Goal: Task Accomplishment & Management: Complete application form

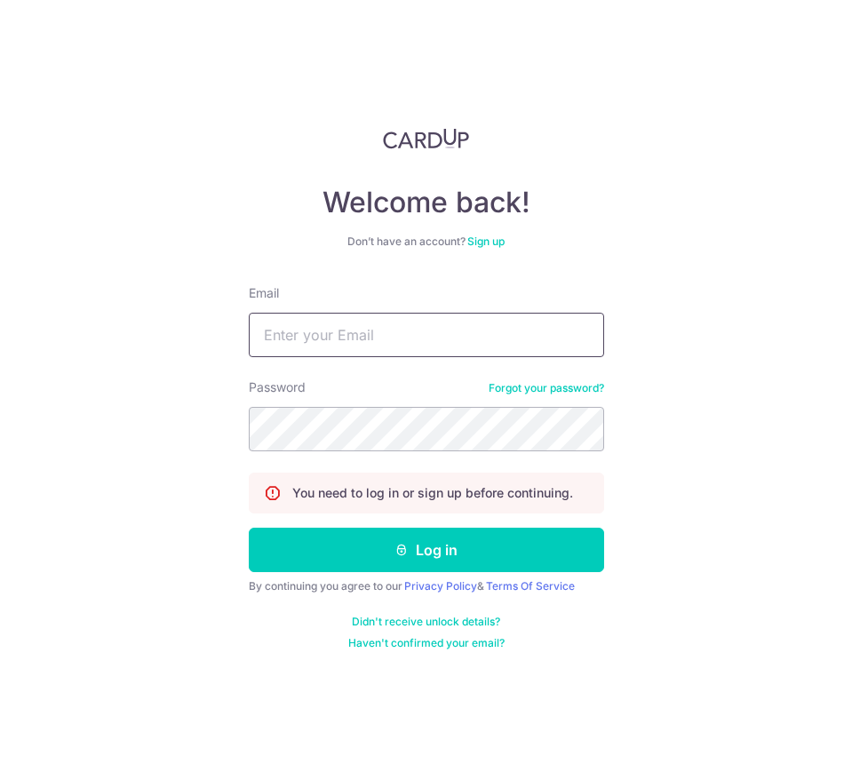
click at [452, 347] on input "Email" at bounding box center [426, 335] width 355 height 44
paste input "[EMAIL_ADDRESS][DOMAIN_NAME]"
type input "[EMAIL_ADDRESS][DOMAIN_NAME]"
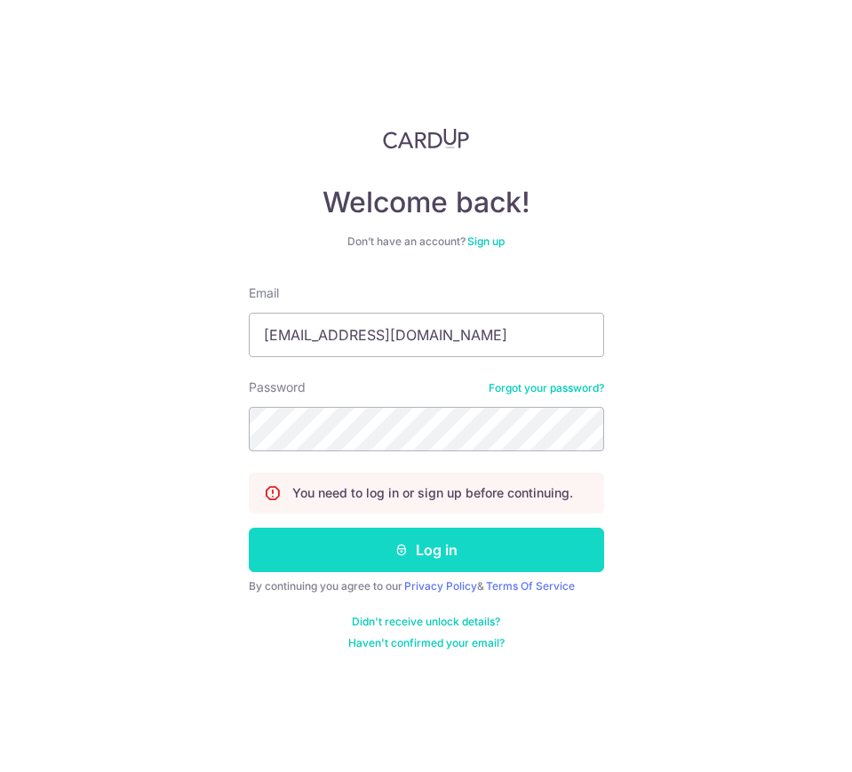
click at [517, 567] on button "Log in" at bounding box center [426, 550] width 355 height 44
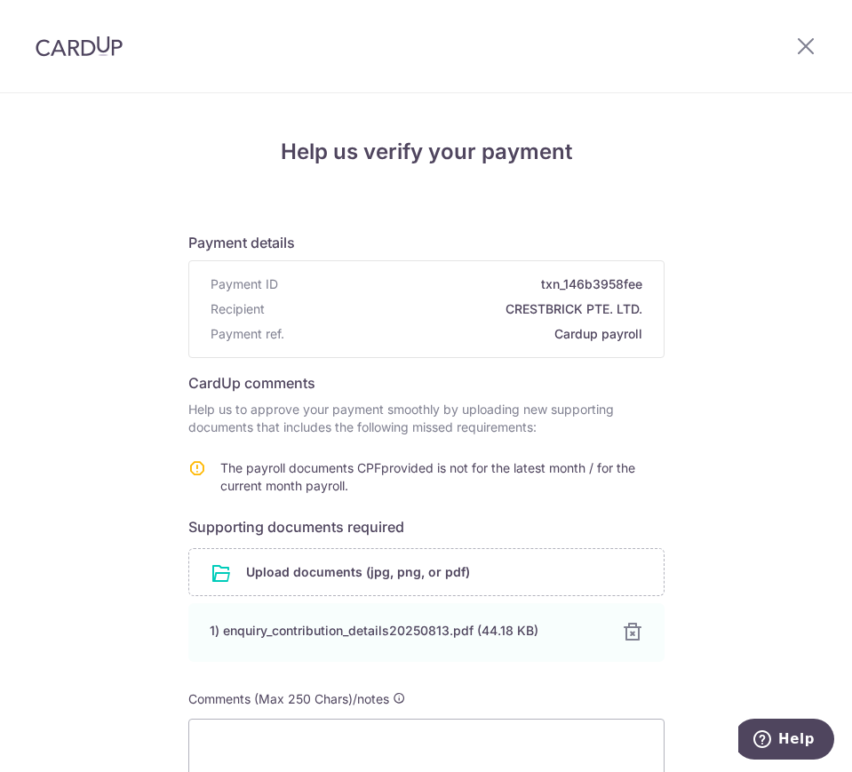
click at [296, 176] on div "Help us verify your payment Payment details Payment ID txn_146b3958fee Recipien…" at bounding box center [426, 503] width 476 height 734
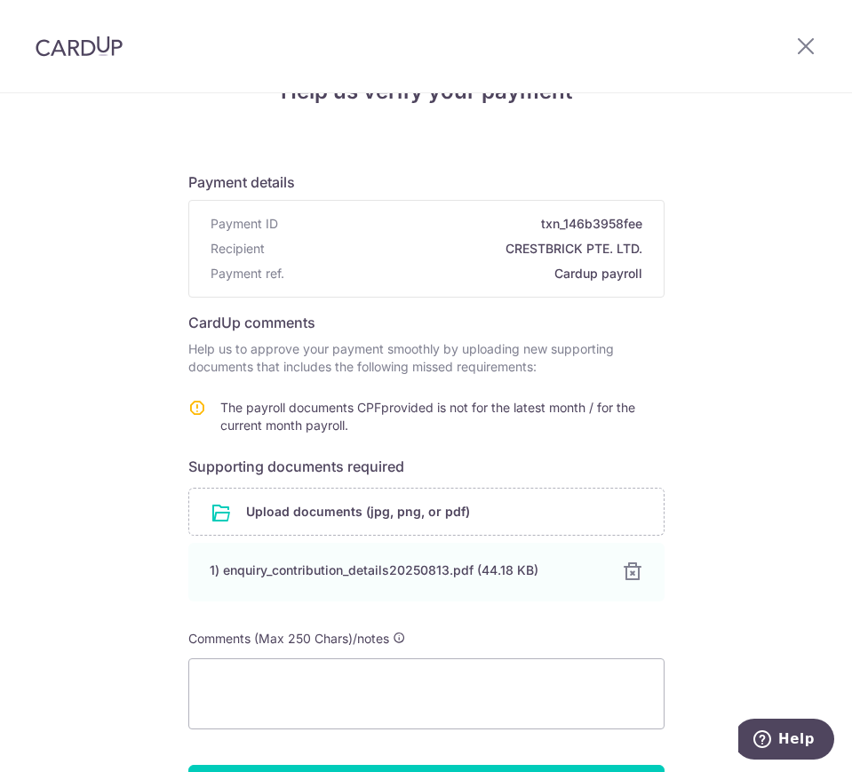
scroll to position [54, 0]
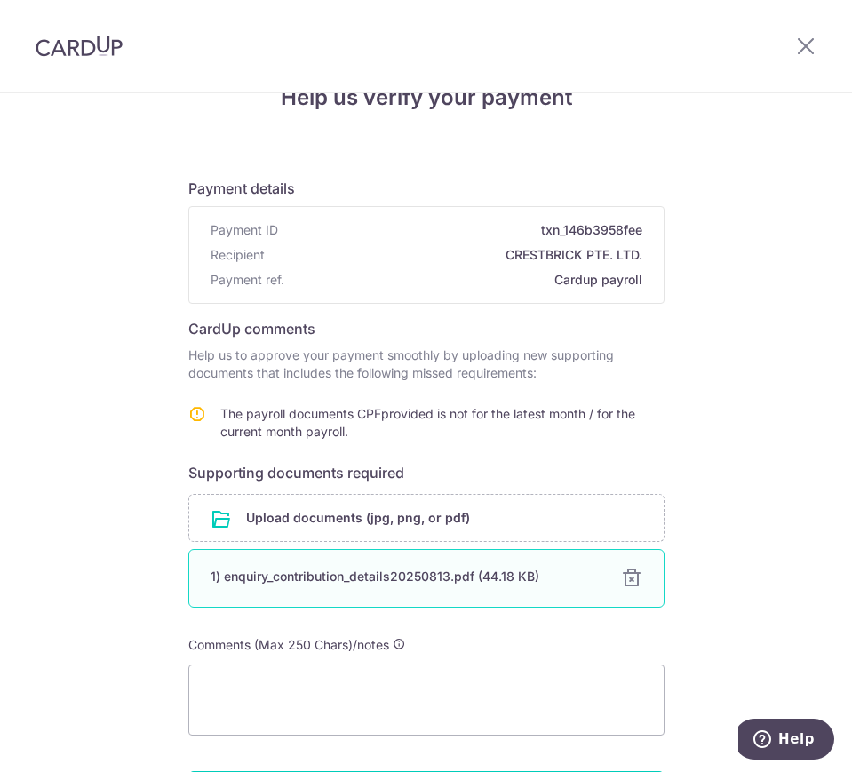
click at [627, 579] on div at bounding box center [631, 578] width 21 height 21
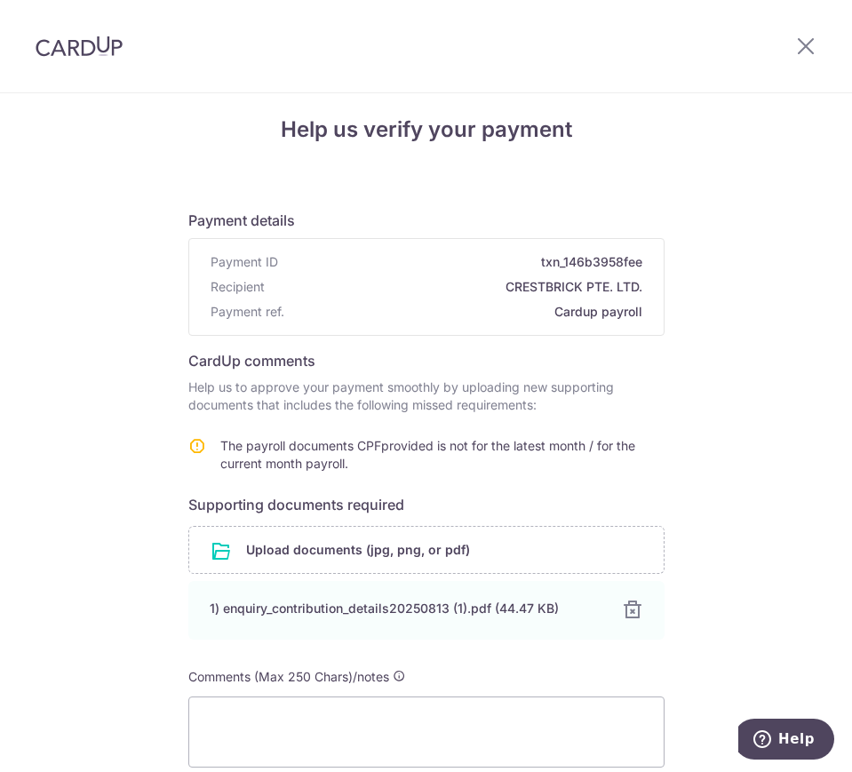
scroll to position [181, 0]
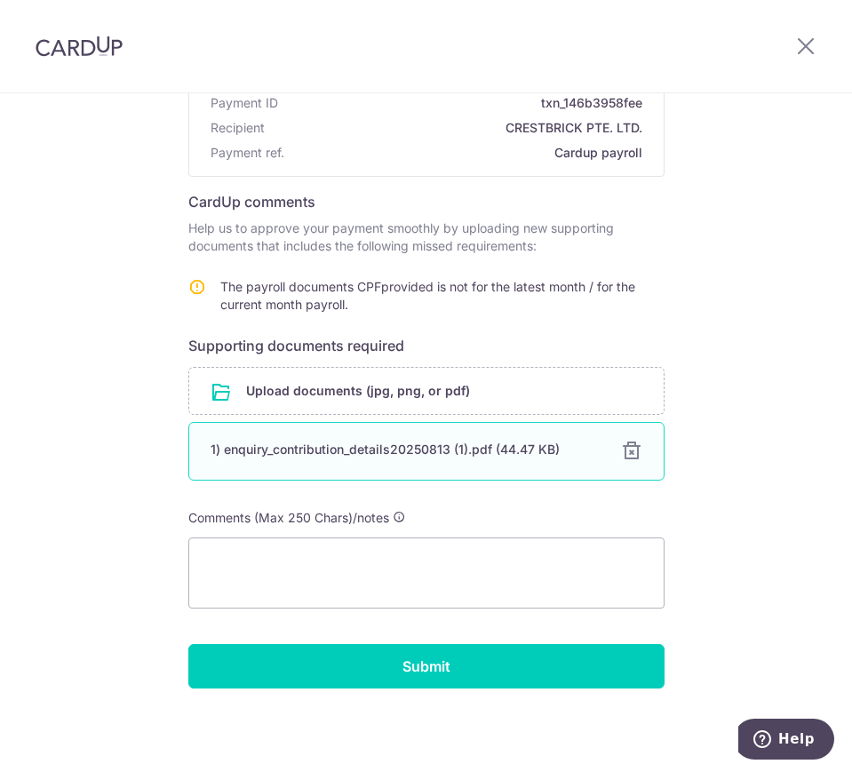
click at [453, 437] on div "1) enquiry_contribution_details20250813 (1).pdf (44.47 KB) 100% Done Download" at bounding box center [426, 451] width 476 height 59
click at [457, 450] on div "1) enquiry_contribution_details20250813 (1).pdf (44.47 KB)" at bounding box center [405, 450] width 389 height 18
click at [621, 449] on div at bounding box center [631, 451] width 21 height 21
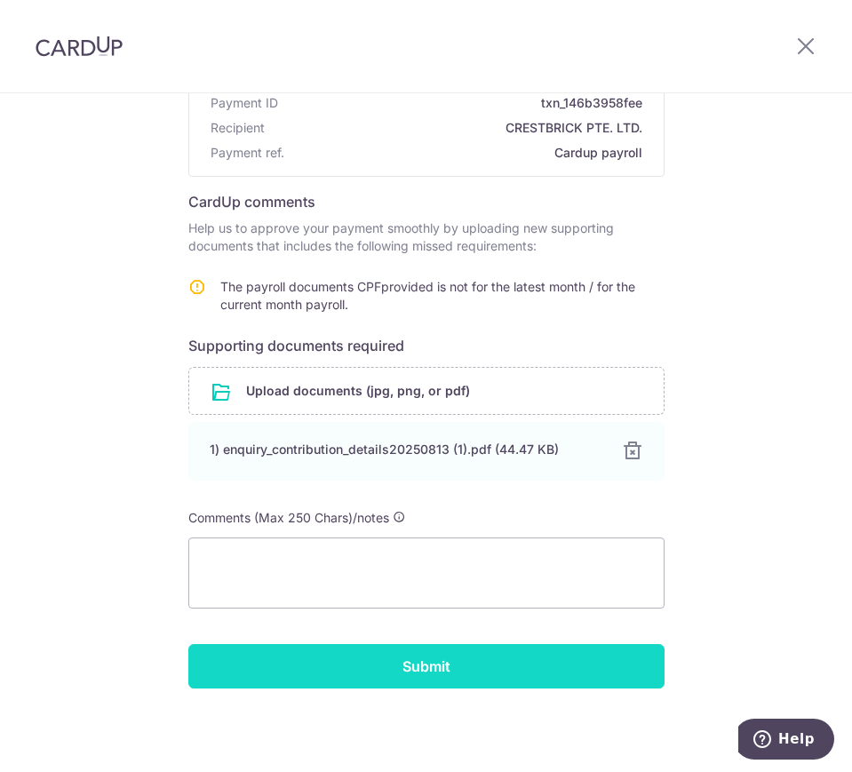
click at [450, 669] on input "Submit" at bounding box center [426, 666] width 476 height 44
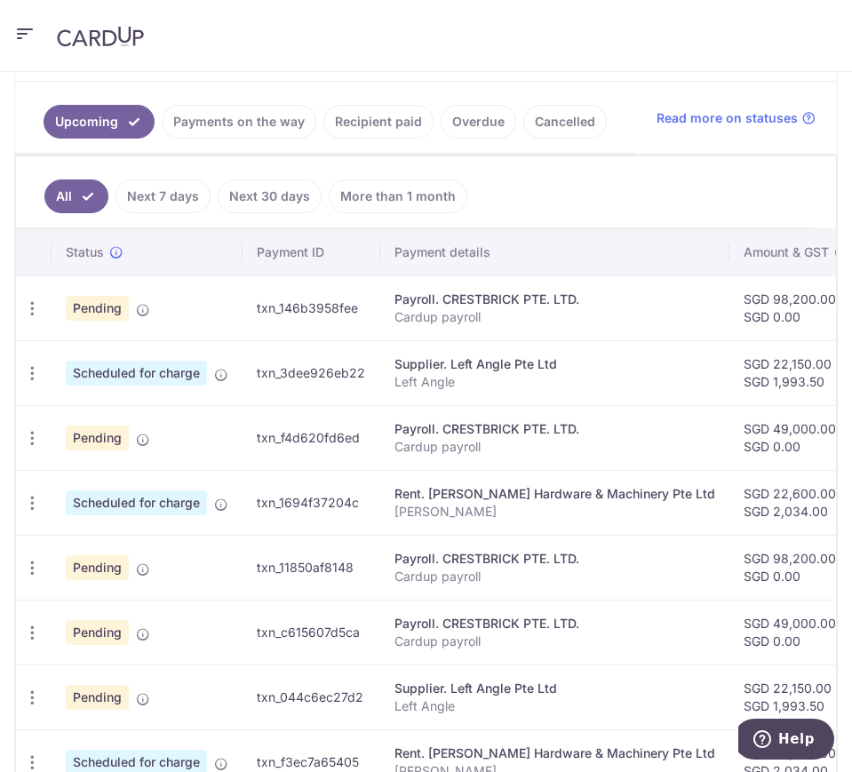
scroll to position [503, 0]
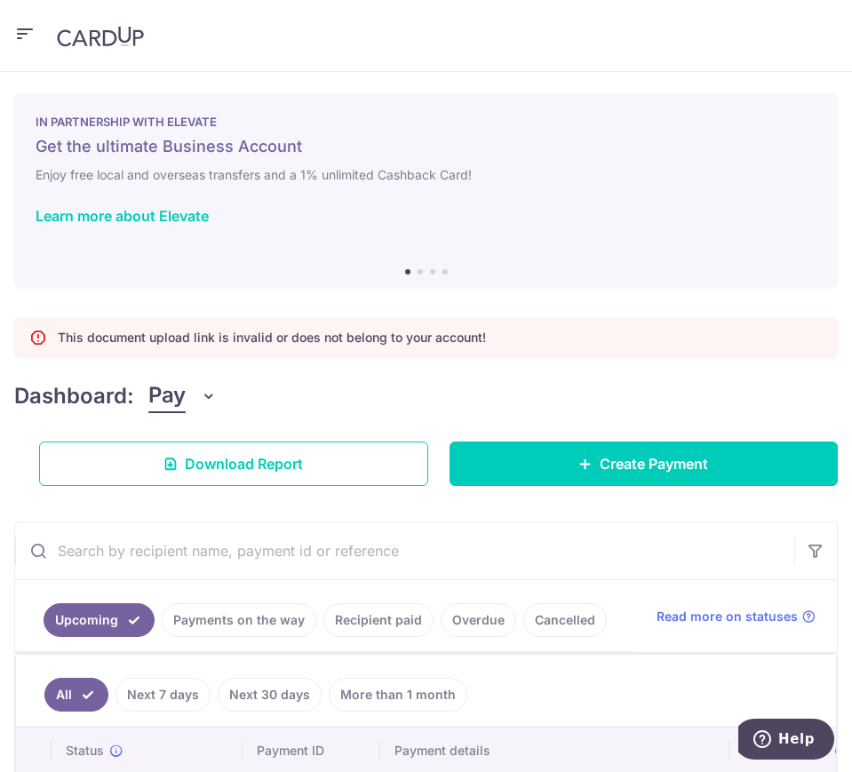
click at [22, 34] on icon "button" at bounding box center [24, 34] width 21 height 22
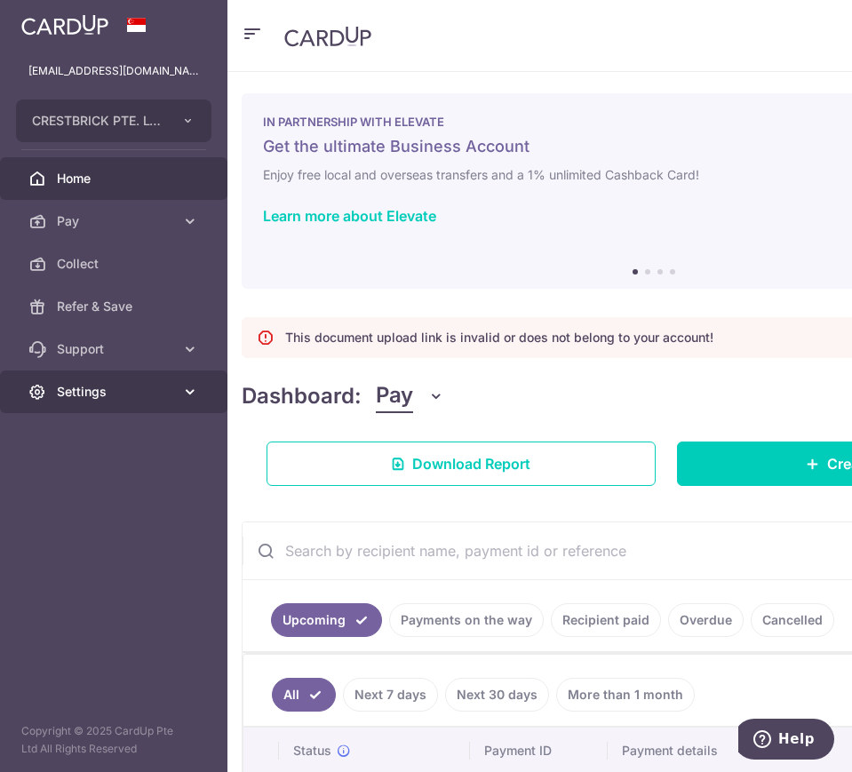
click at [64, 386] on span "Settings" at bounding box center [115, 392] width 117 height 18
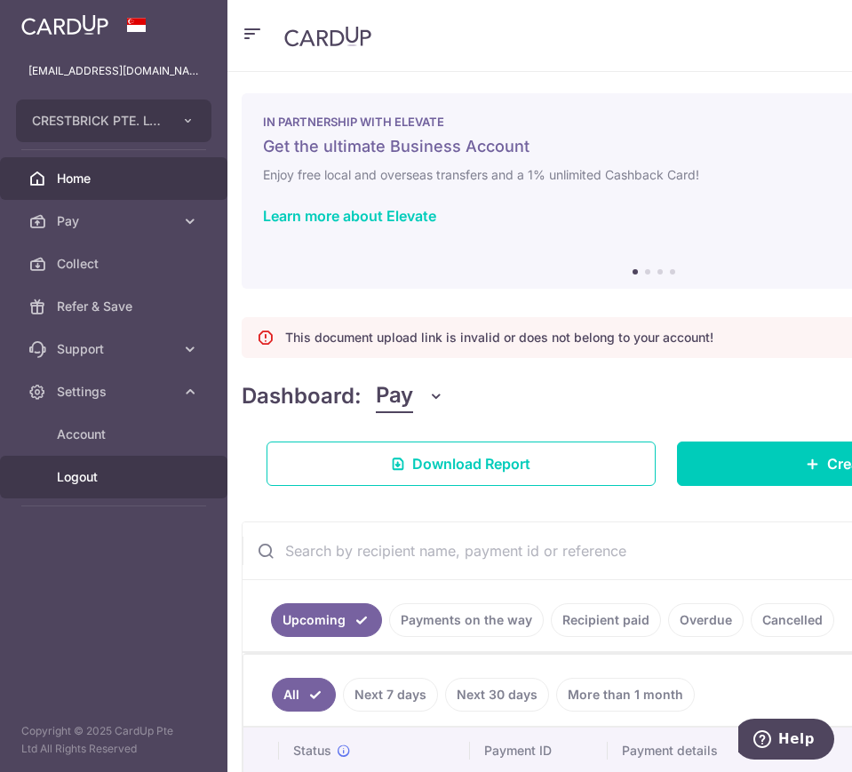
click at [100, 477] on span "Logout" at bounding box center [115, 477] width 117 height 18
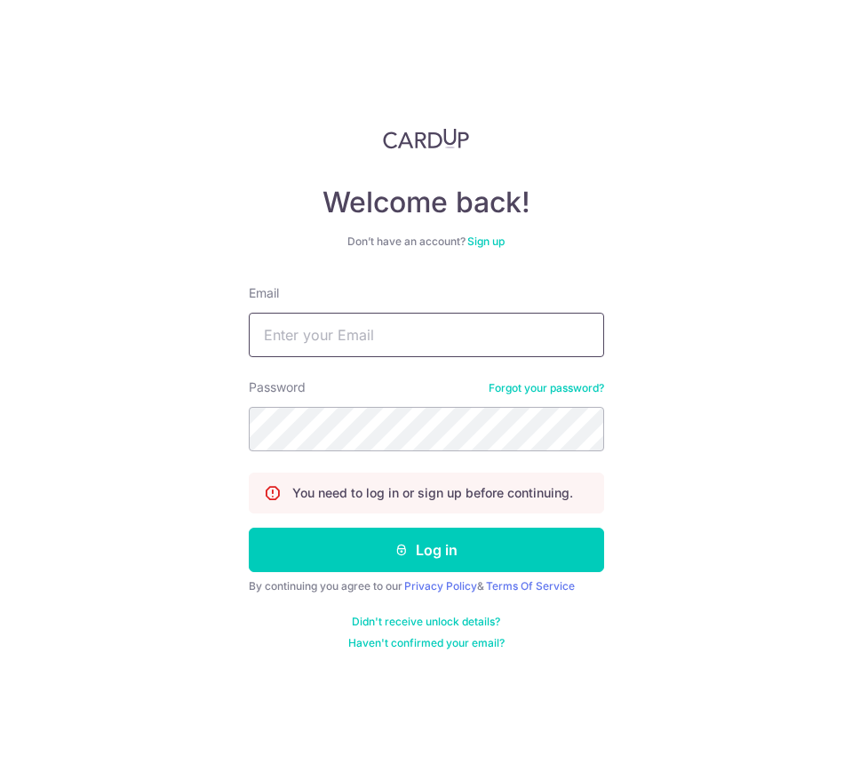
paste input "[PERSON_NAME][EMAIL_ADDRESS][DOMAIN_NAME]"
click at [307, 347] on input "Email" at bounding box center [426, 335] width 355 height 44
type input "[PERSON_NAME][EMAIL_ADDRESS][DOMAIN_NAME]"
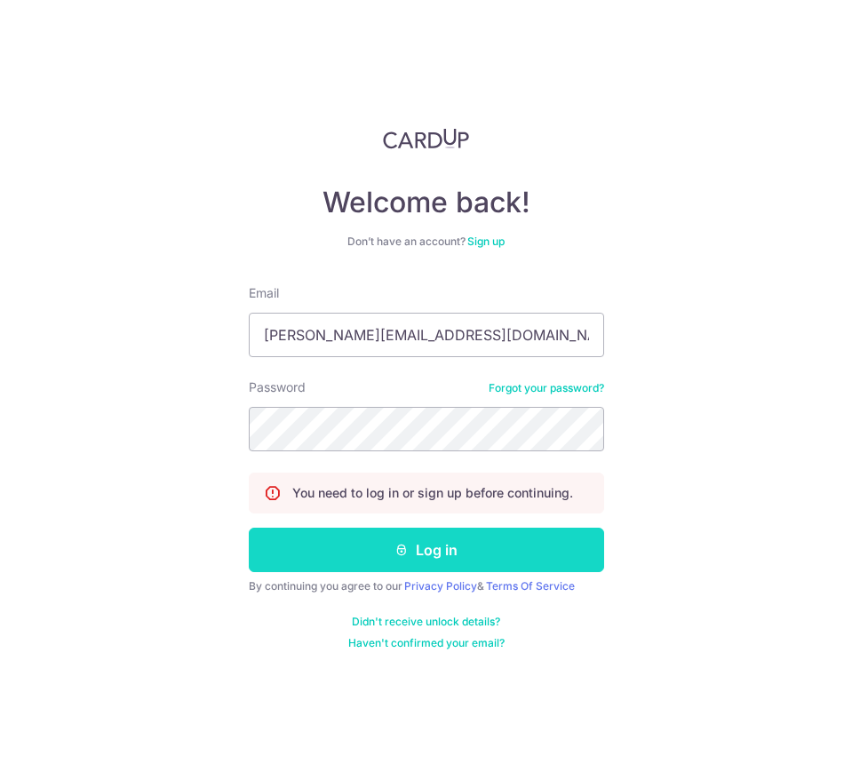
click at [470, 561] on button "Log in" at bounding box center [426, 550] width 355 height 44
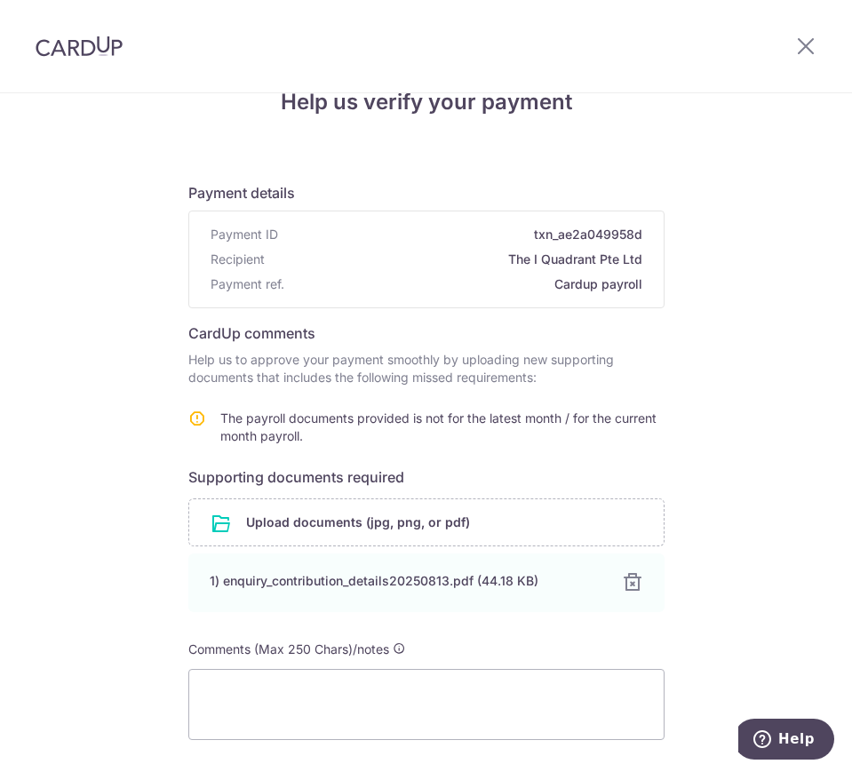
scroll to position [181, 0]
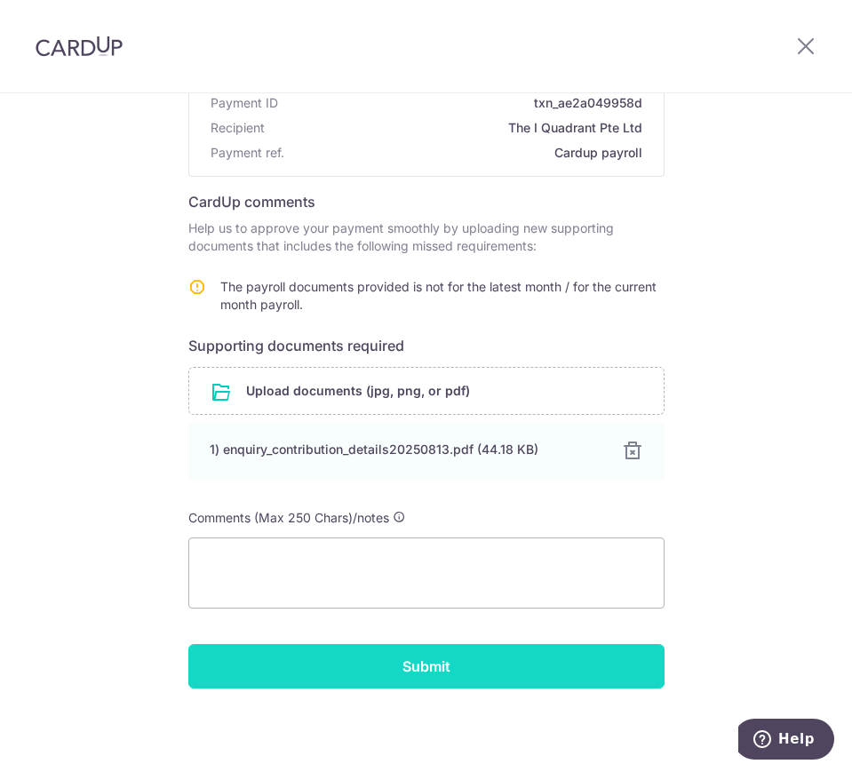
click at [445, 679] on input "Submit" at bounding box center [426, 666] width 476 height 44
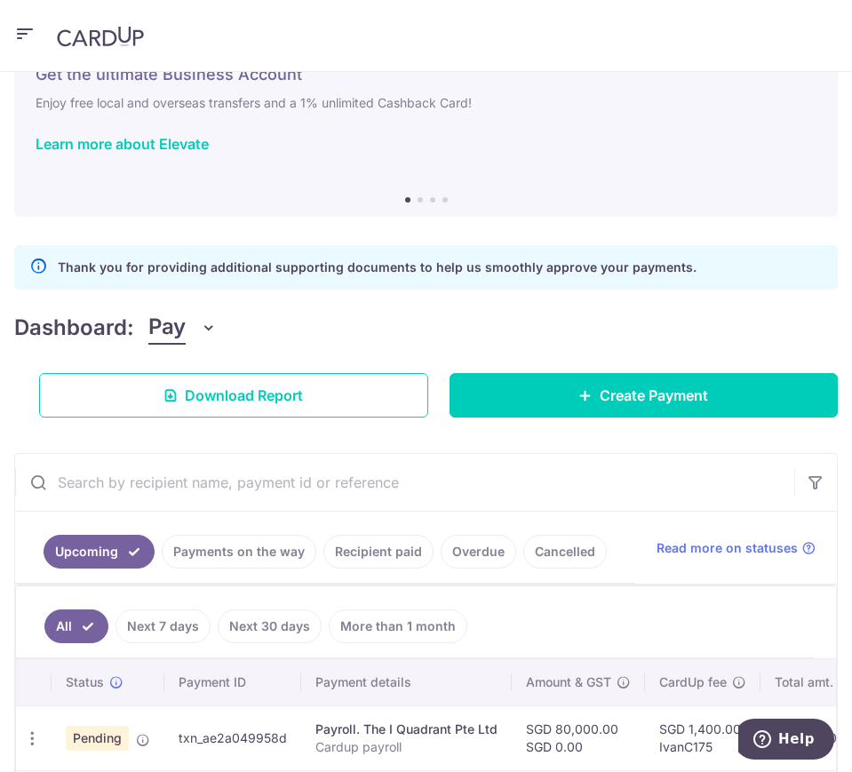
scroll to position [76, 0]
